Goal: Task Accomplishment & Management: Use online tool/utility

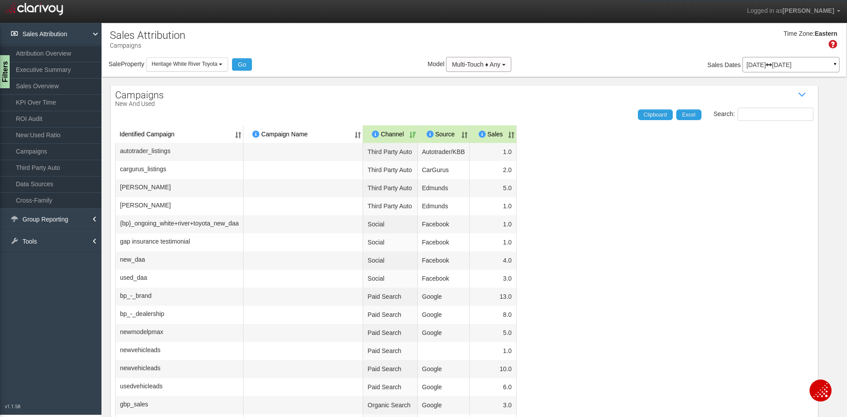
select select "object:237"
select select "25"
click at [483, 68] on span "Multi-Touch ♦ Any" at bounding box center [476, 64] width 49 height 7
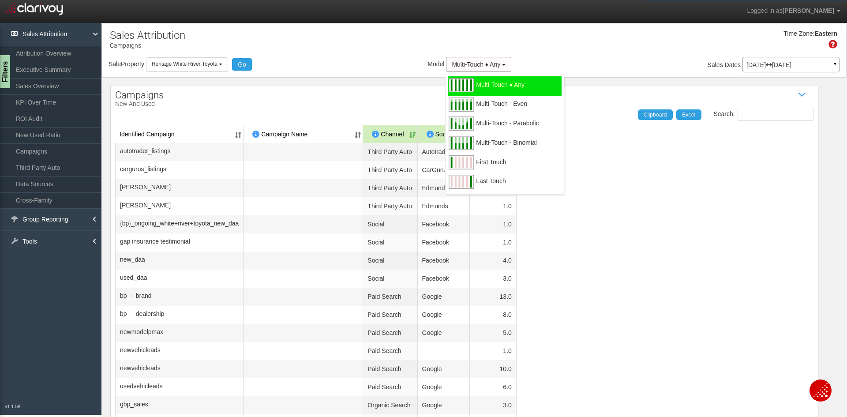
click at [598, 210] on table "Identified Campaign Campaign Name Dealer/Vendor Channel Source Sales autotrader…" at bounding box center [464, 289] width 699 height 328
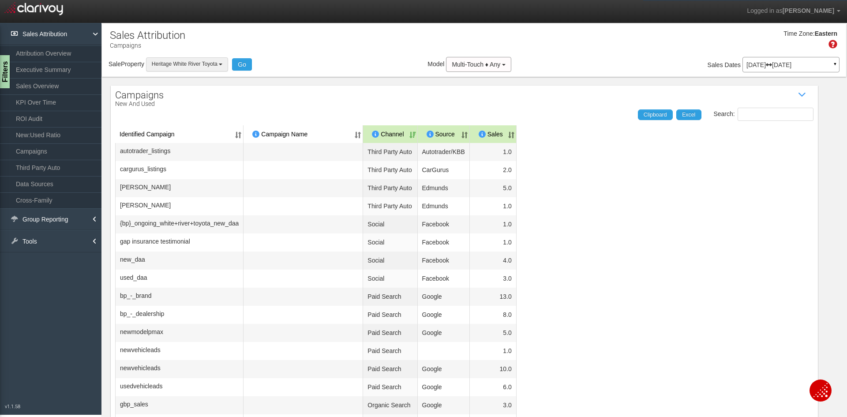
click at [184, 69] on button "Heritage White River Toyota" at bounding box center [187, 64] width 83 height 14
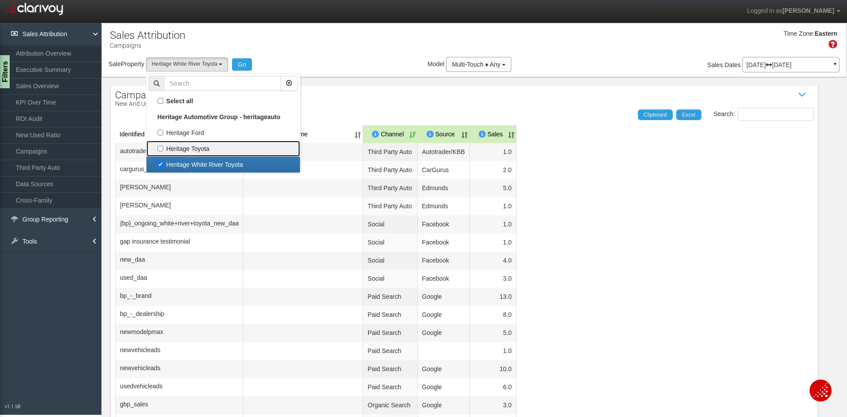
click at [185, 147] on label "Heritage Toyota" at bounding box center [223, 148] width 149 height 11
click at [163, 147] on input "Heritage Toyota" at bounding box center [161, 149] width 6 height 6
checkbox input "true"
select select "object:236"
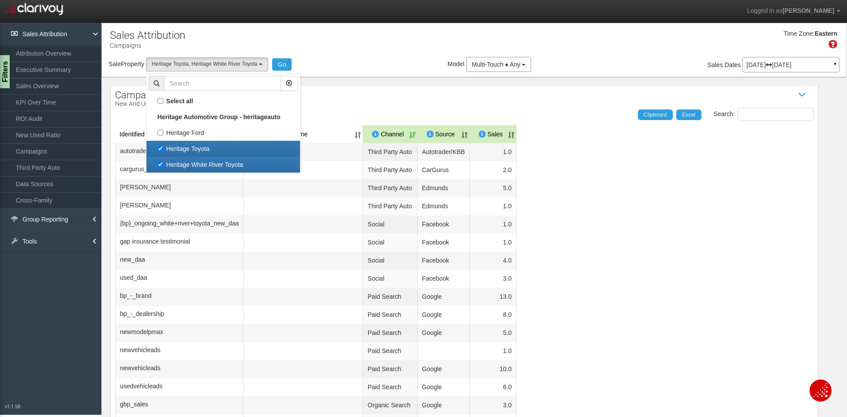
scroll to position [23, 0]
click at [186, 135] on label "Heritage Ford" at bounding box center [223, 132] width 149 height 11
click at [163, 135] on input "Heritage Ford" at bounding box center [161, 133] width 6 height 6
checkbox input "true"
select select "object:235"
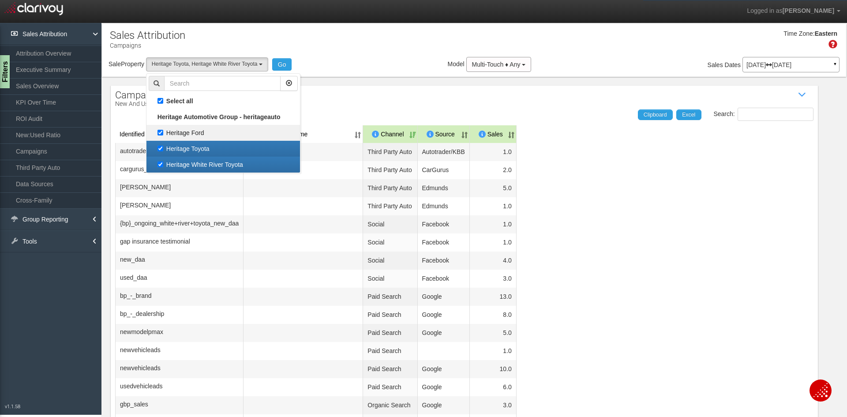
checkbox input "true"
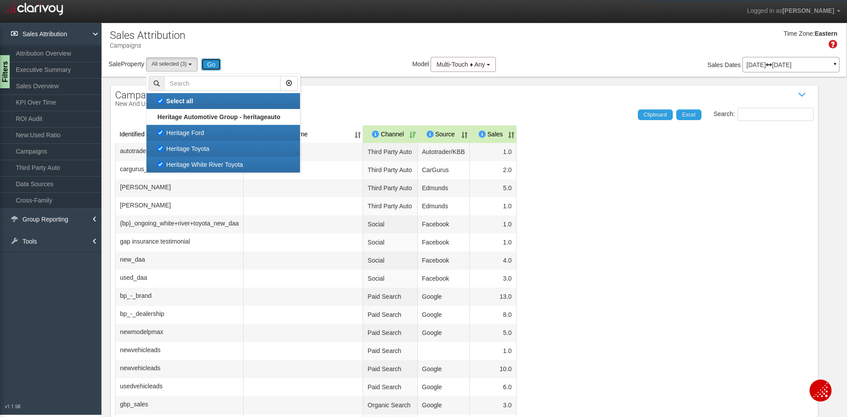
click at [201, 67] on button "Go" at bounding box center [211, 64] width 20 height 12
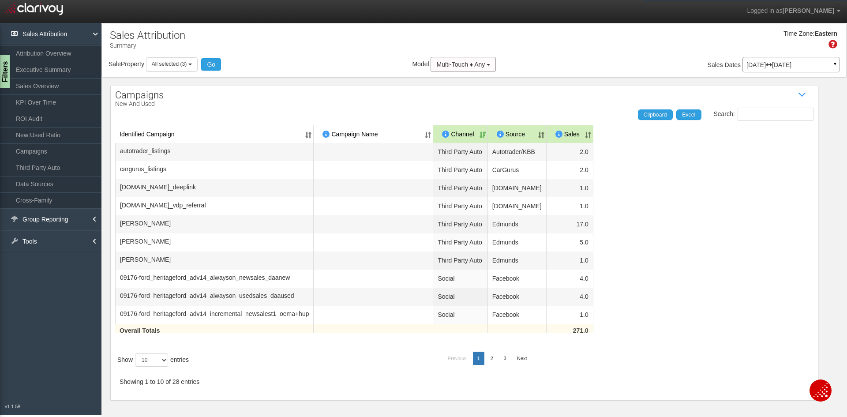
scroll to position [25, 0]
click at [156, 367] on select "10 25 50 100" at bounding box center [151, 360] width 33 height 13
select select "100"
click at [135, 367] on select "10 25 50 100" at bounding box center [151, 360] width 33 height 13
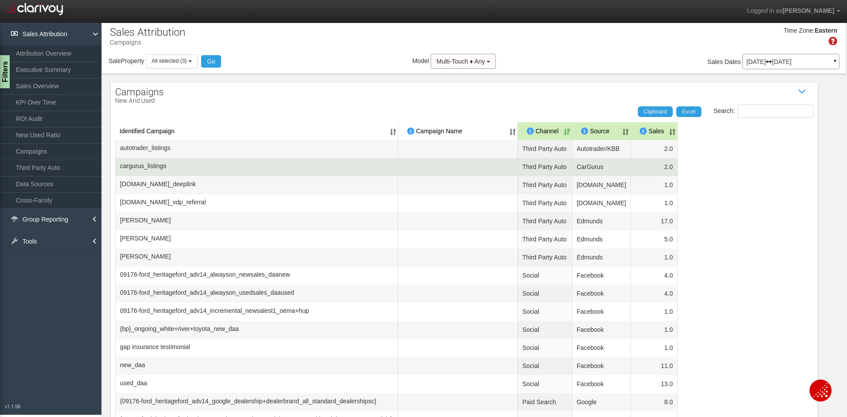
scroll to position [0, 0]
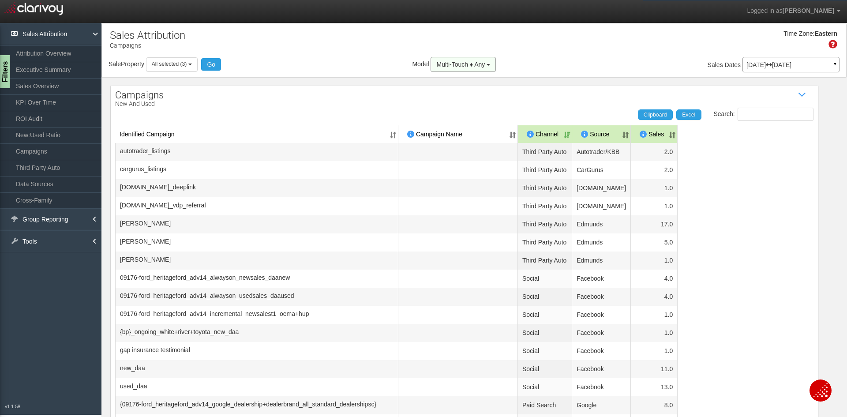
click at [445, 68] on button "Multi-Touch ♦ Any" at bounding box center [463, 64] width 65 height 15
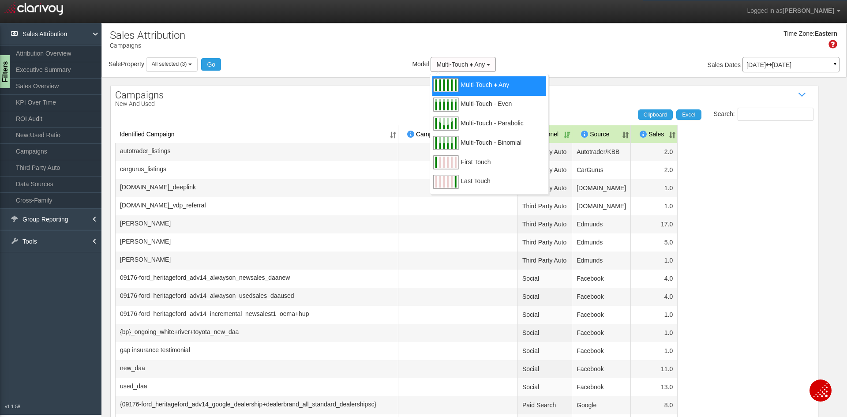
click at [457, 87] on div "Multi-Touch ♦ Any" at bounding box center [490, 85] width 114 height 19
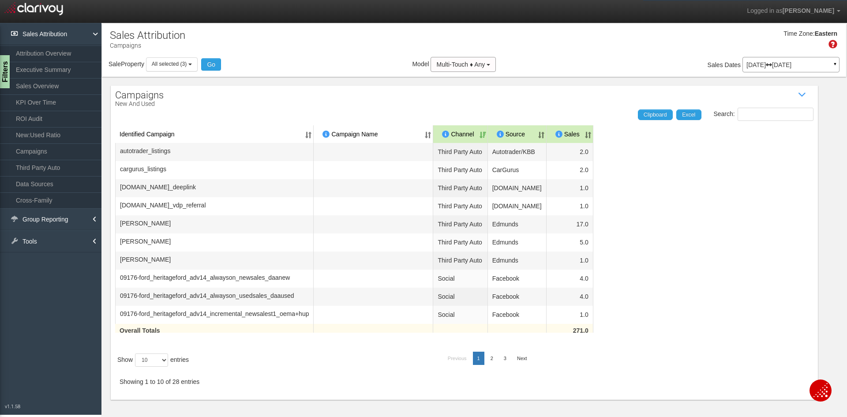
scroll to position [25, 0]
click at [156, 367] on select "10 25 50 100" at bounding box center [151, 360] width 33 height 13
select select "50"
click at [135, 367] on select "10 25 50 100" at bounding box center [151, 360] width 33 height 13
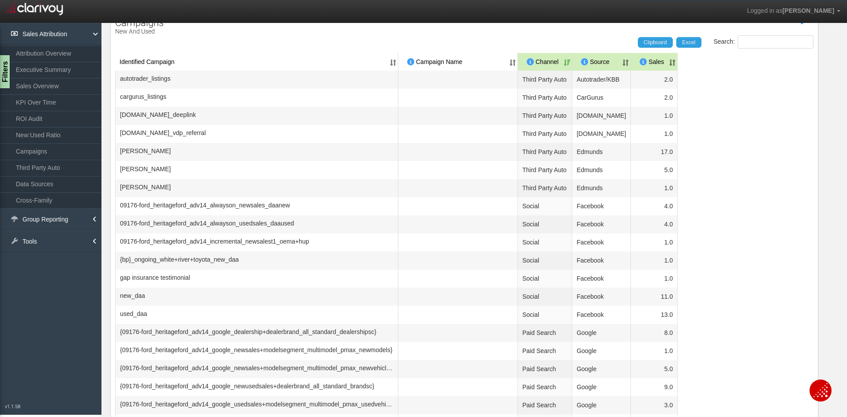
scroll to position [88, 0]
